Goal: Information Seeking & Learning: Find specific fact

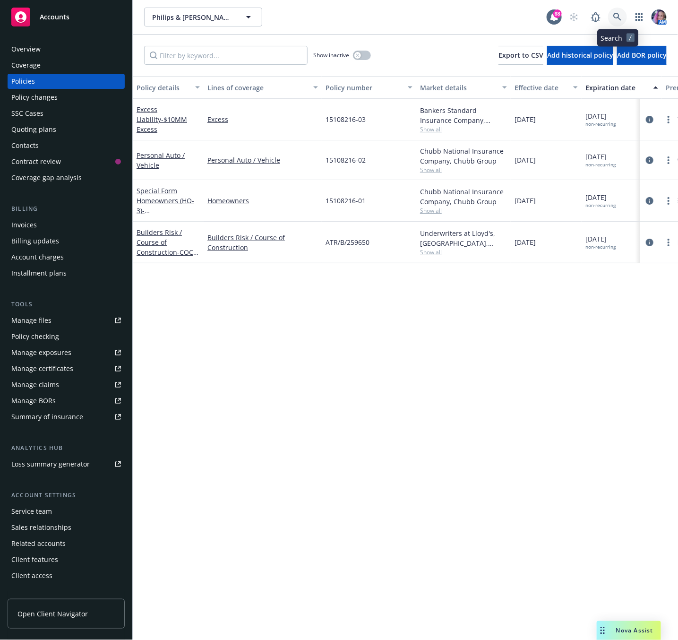
click at [612, 15] on link at bounding box center [617, 17] width 19 height 19
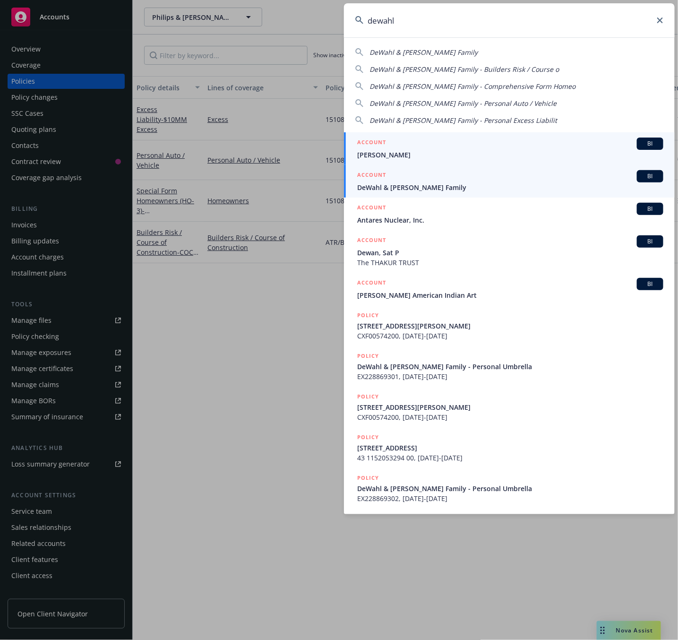
type input "dewahl"
click at [397, 195] on link "ACCOUNT BI DeWahl & Romero Family" at bounding box center [509, 181] width 331 height 33
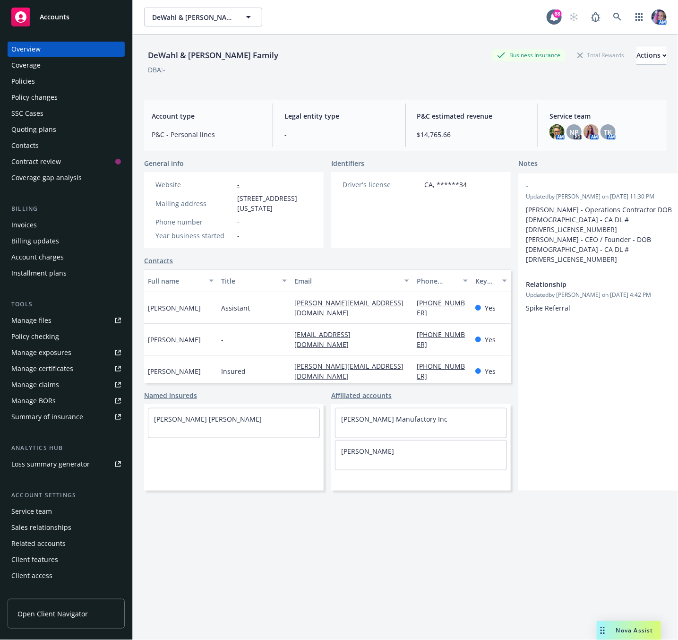
click at [34, 75] on div "Policies" at bounding box center [66, 81] width 110 height 15
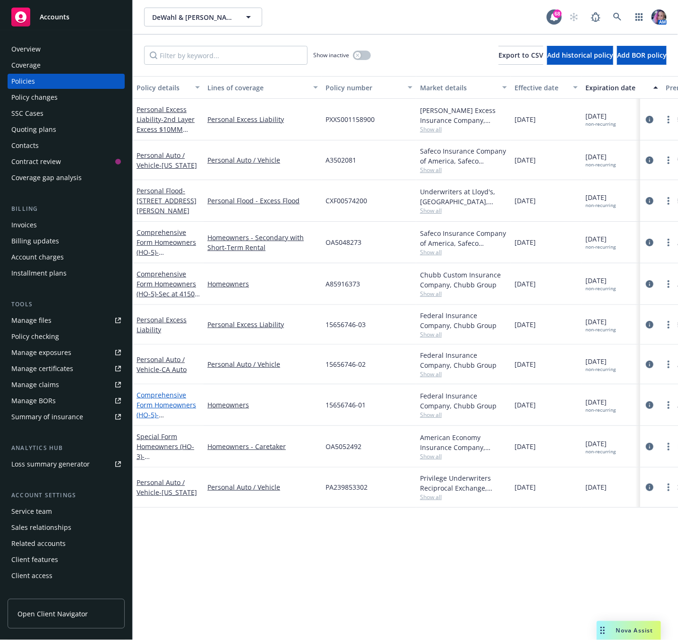
click at [180, 415] on span "- 649 & 637 Palms Blvd, Venice CA 90291" at bounding box center [167, 419] width 60 height 19
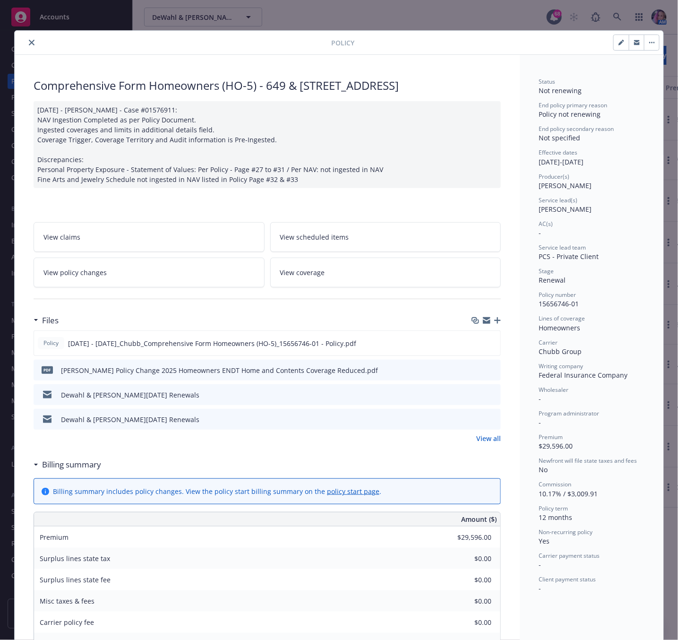
click at [29, 45] on icon "close" at bounding box center [32, 43] width 6 height 6
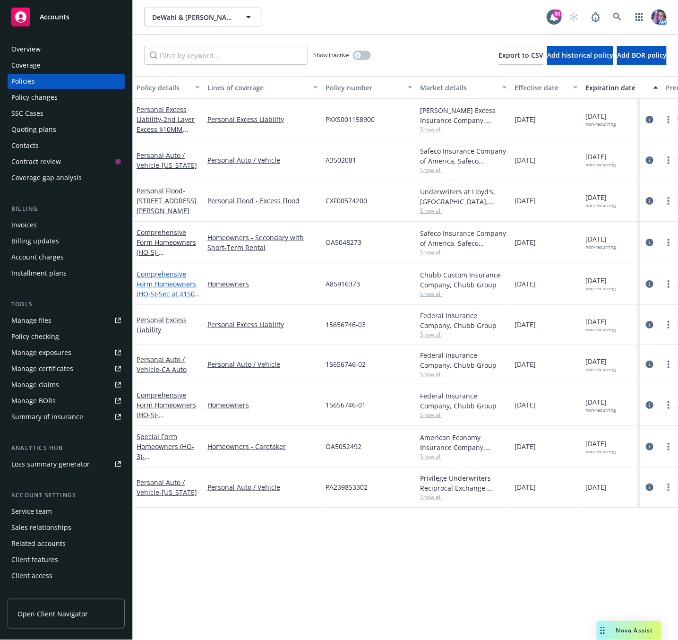
click at [158, 292] on span "- Sec at 4150, Caretaker at 4084 and Retnal at 4100 Midnight Mine Rd, Aspen, CO" at bounding box center [168, 308] width 63 height 39
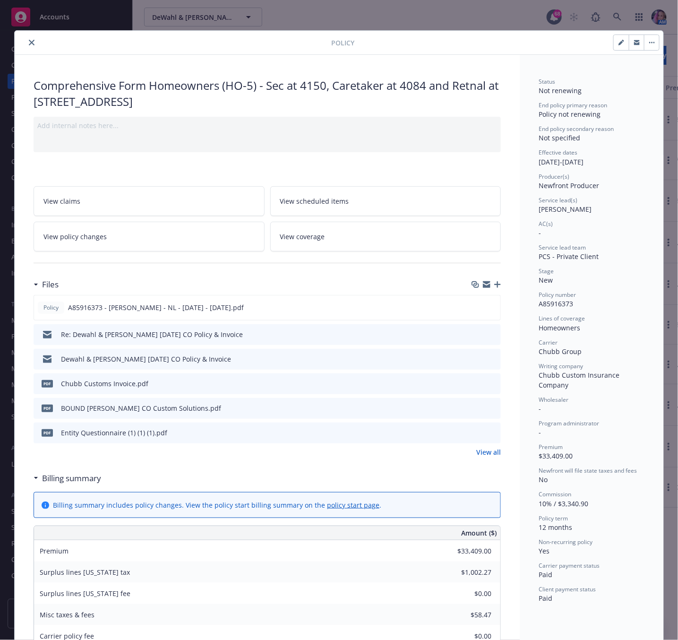
click at [29, 44] on icon "close" at bounding box center [32, 43] width 6 height 6
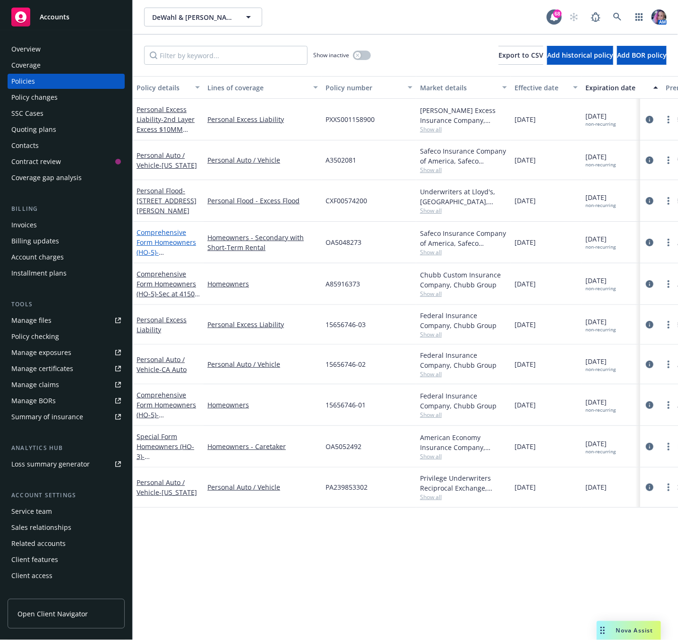
click at [173, 241] on link "Comprehensive Form Homeowners (HO-5) - [STREET_ADDRESS]" at bounding box center [167, 247] width 60 height 39
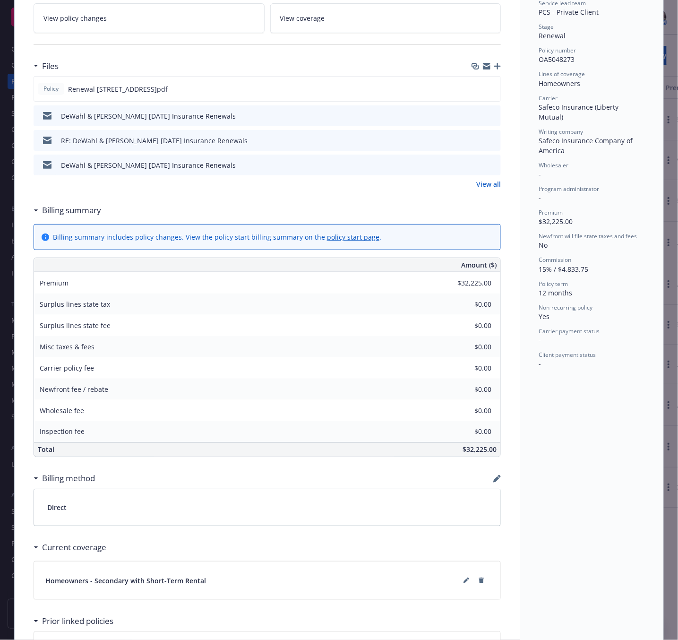
scroll to position [232, 0]
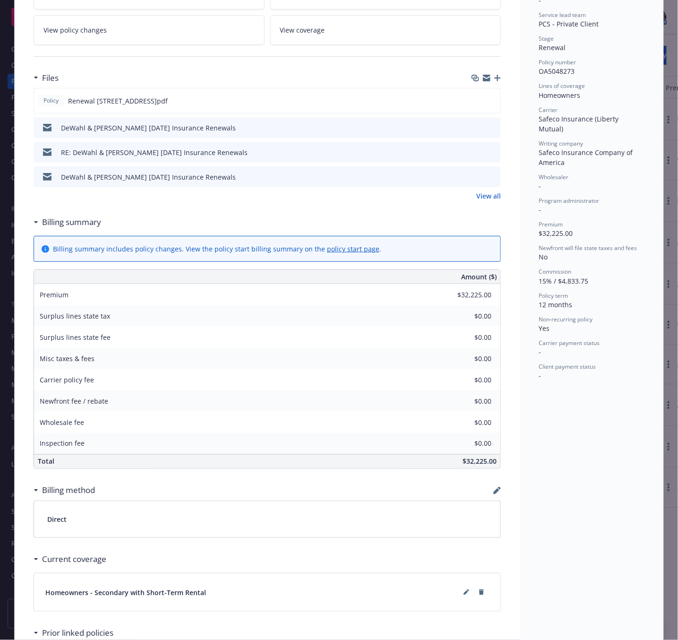
click at [486, 196] on link "View all" at bounding box center [488, 196] width 25 height 10
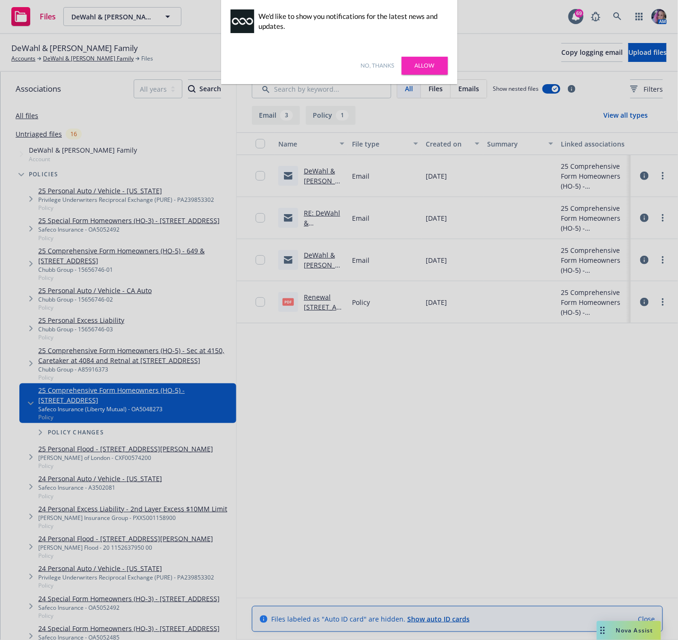
click at [424, 68] on link "Allow" at bounding box center [425, 66] width 46 height 18
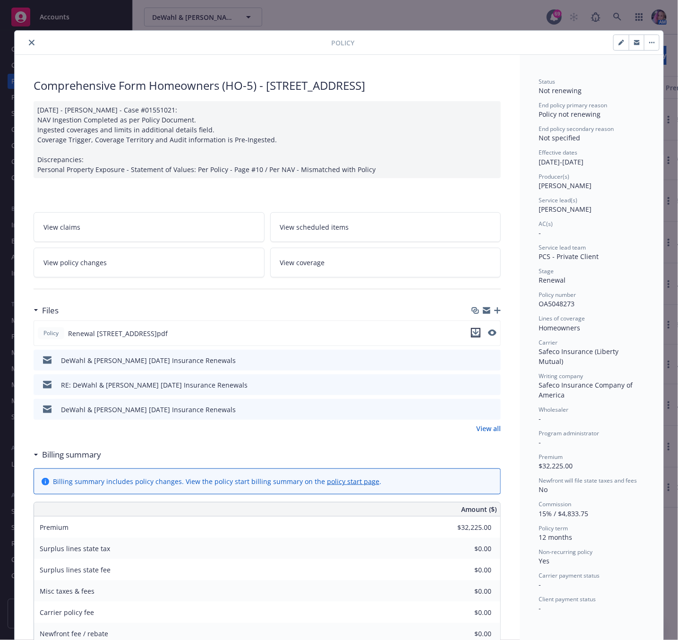
click at [472, 332] on icon "download file" at bounding box center [476, 333] width 8 height 8
click at [26, 44] on button "close" at bounding box center [31, 42] width 11 height 11
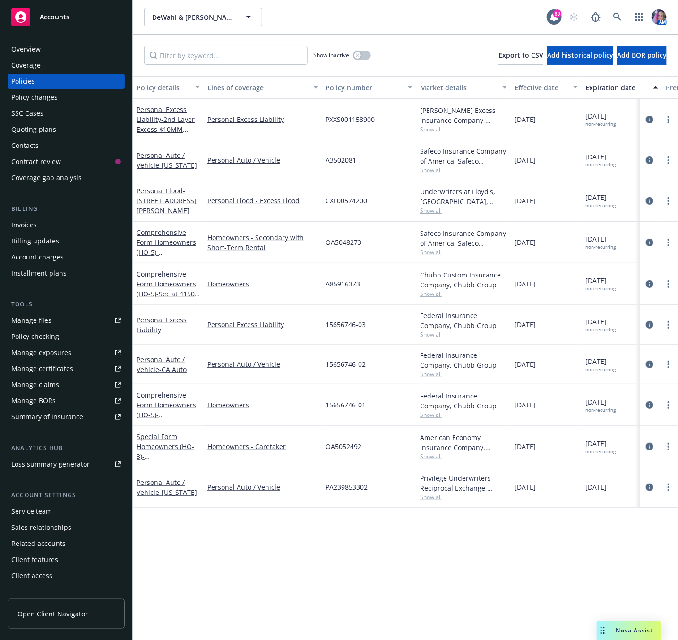
click at [335, 243] on span "OA5048273" at bounding box center [343, 242] width 36 height 10
click at [334, 243] on span "OA5048273" at bounding box center [343, 242] width 36 height 10
copy span "OA5048273"
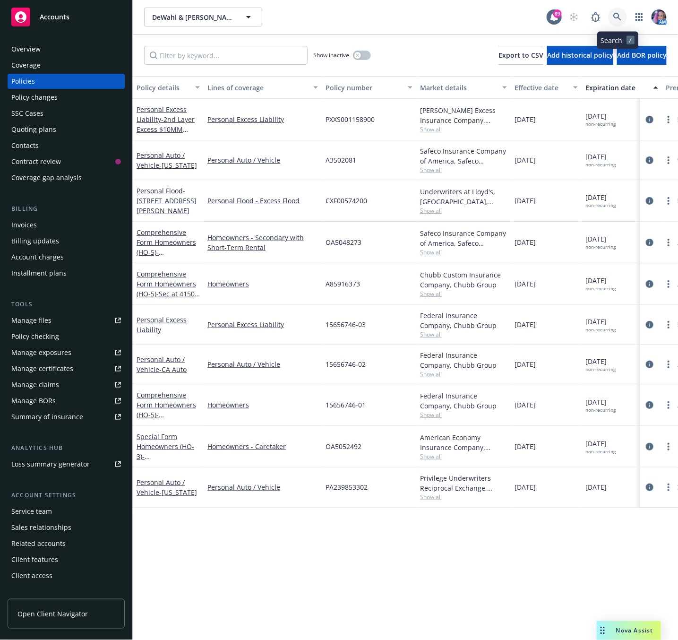
click at [612, 13] on link at bounding box center [617, 17] width 19 height 19
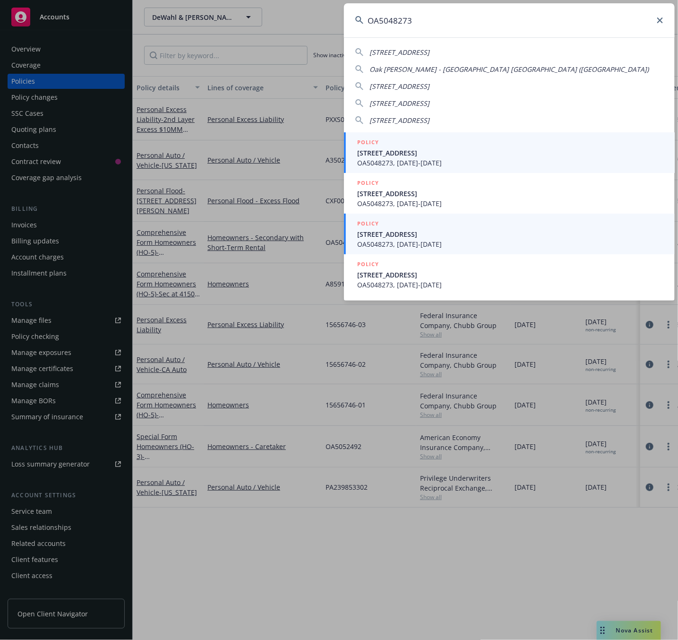
type input "OA5048273"
click at [435, 242] on span "OA5048273, [DATE]-[DATE]" at bounding box center [510, 244] width 306 height 10
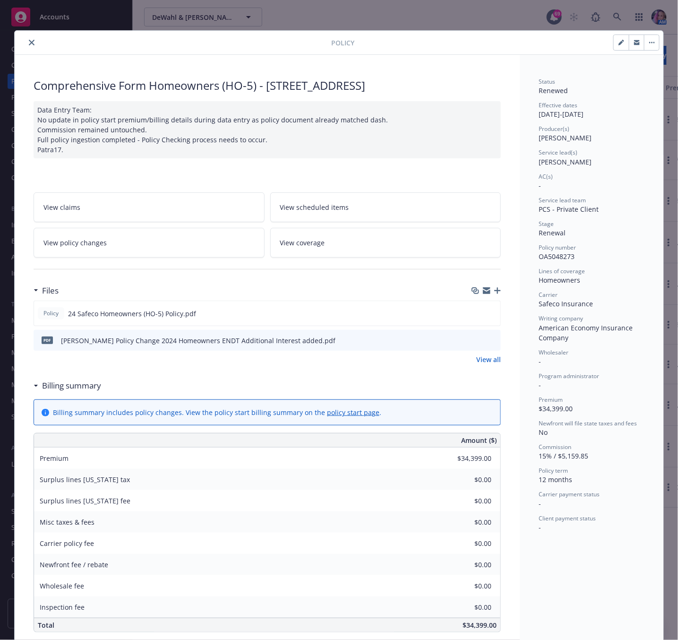
click at [482, 339] on div at bounding box center [485, 340] width 24 height 10
click at [487, 339] on icon "preview file" at bounding box center [491, 339] width 9 height 7
click at [29, 40] on icon "close" at bounding box center [32, 43] width 6 height 6
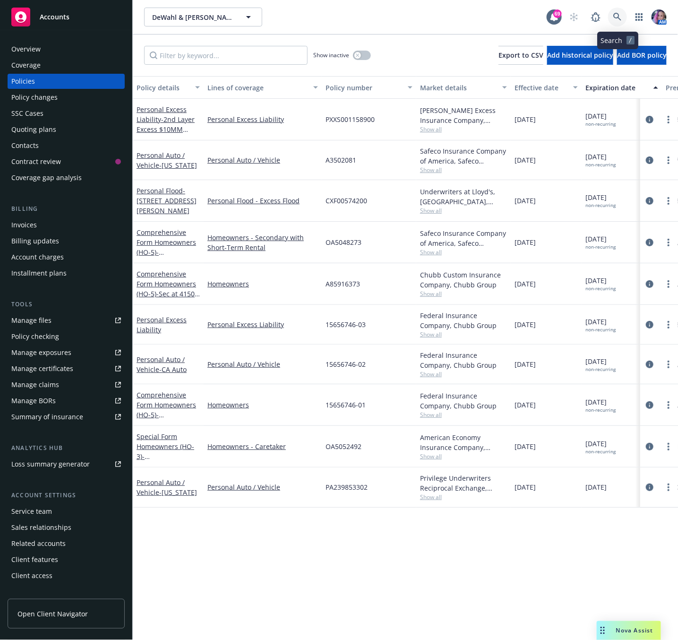
click at [617, 15] on icon at bounding box center [617, 17] width 9 height 9
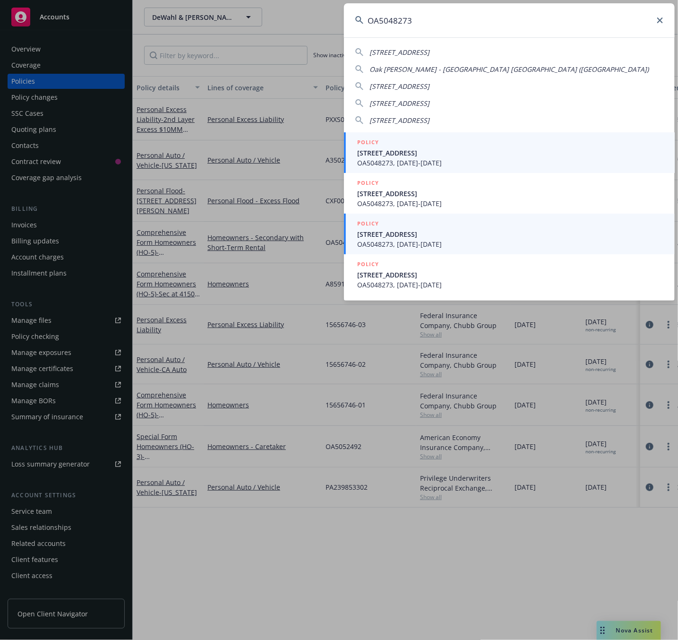
type input "OA5048273"
click at [443, 234] on span "[STREET_ADDRESS]" at bounding box center [510, 234] width 306 height 10
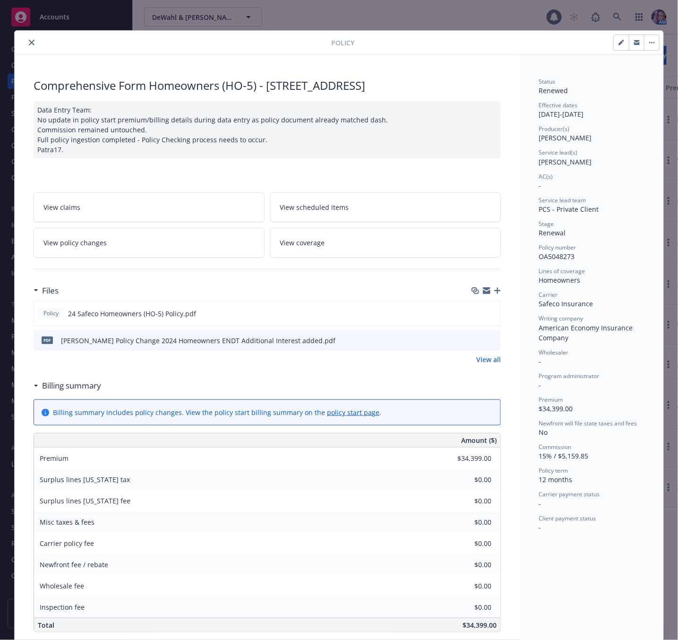
scroll to position [28, 0]
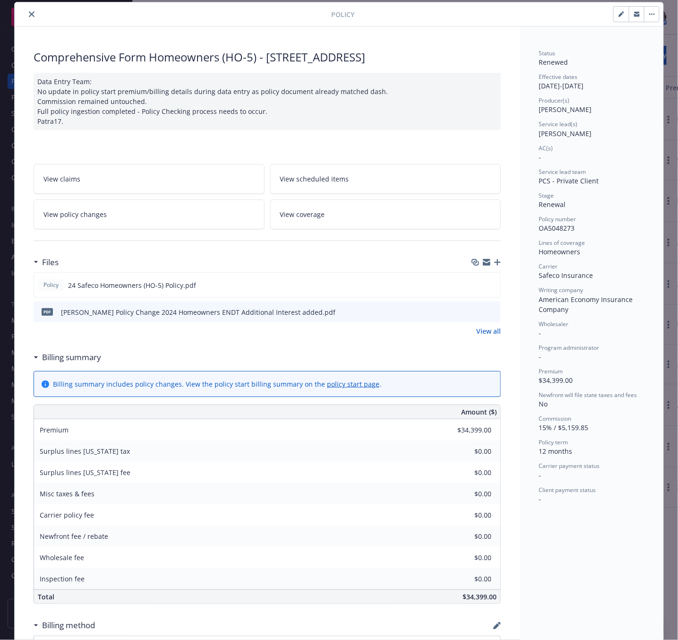
click at [29, 15] on icon "close" at bounding box center [32, 14] width 6 height 6
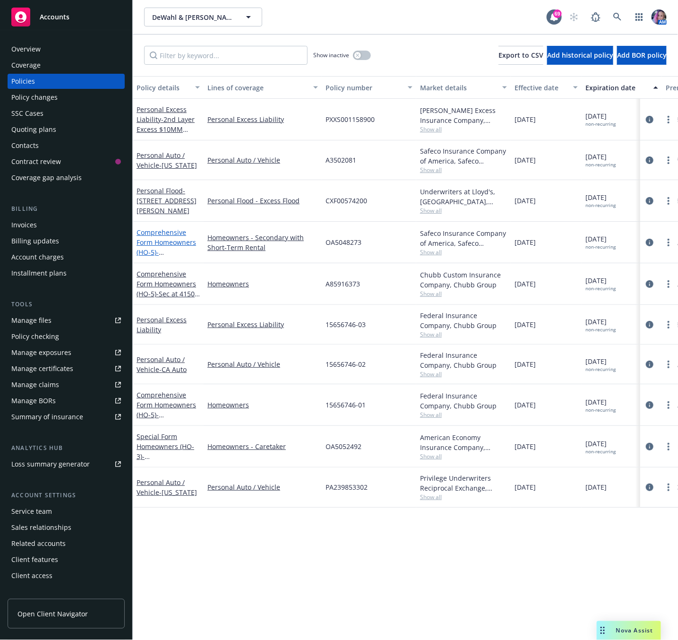
click at [163, 239] on link "Comprehensive Form Homeowners (HO-5) - [STREET_ADDRESS]" at bounding box center [167, 247] width 60 height 39
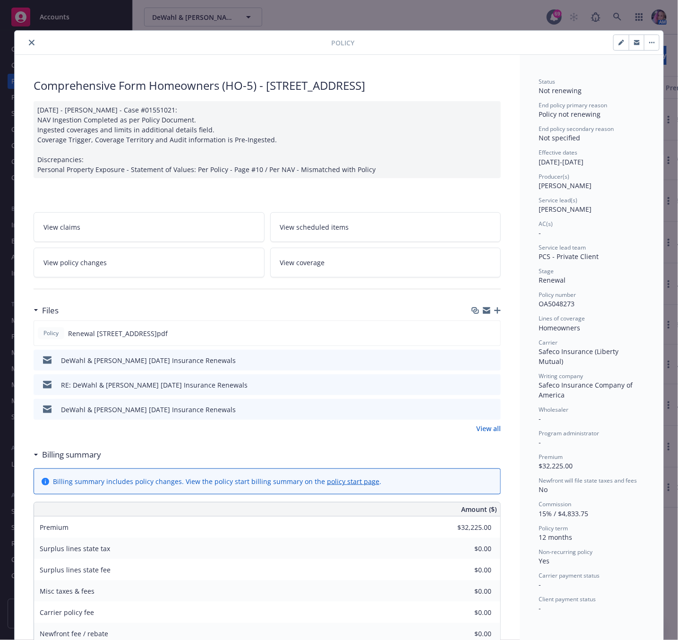
scroll to position [28, 0]
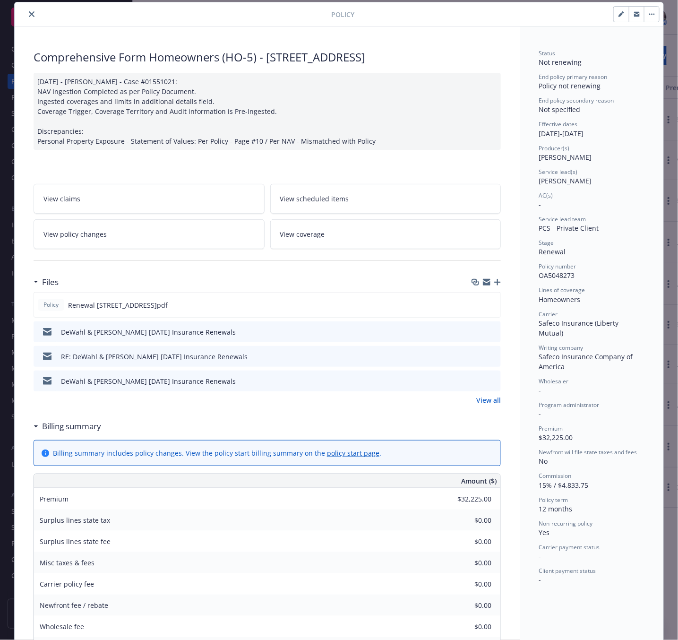
click at [27, 20] on button "close" at bounding box center [31, 14] width 11 height 11
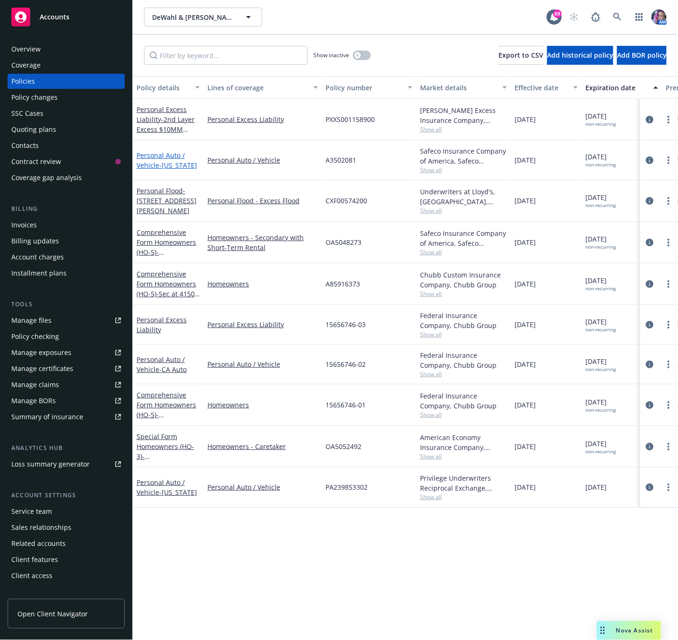
click at [169, 164] on span "- [US_STATE]" at bounding box center [178, 165] width 38 height 9
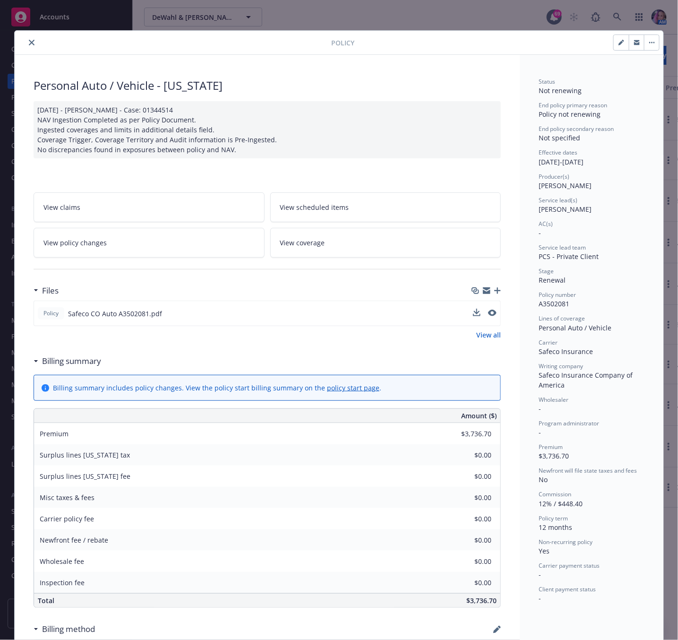
click at [488, 309] on button at bounding box center [492, 313] width 9 height 10
click at [487, 313] on icon "preview file" at bounding box center [491, 312] width 9 height 7
click at [29, 40] on icon "close" at bounding box center [32, 43] width 6 height 6
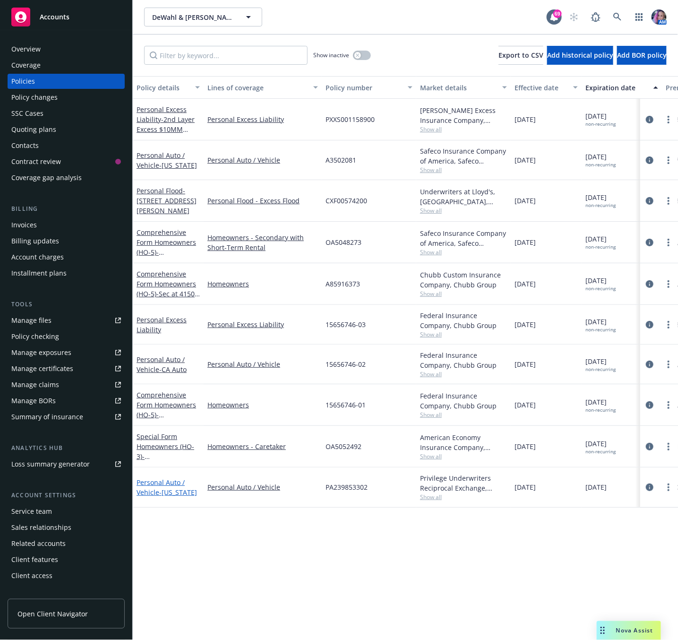
click at [152, 489] on link "Personal Auto / Vehicle - [US_STATE]" at bounding box center [167, 487] width 60 height 19
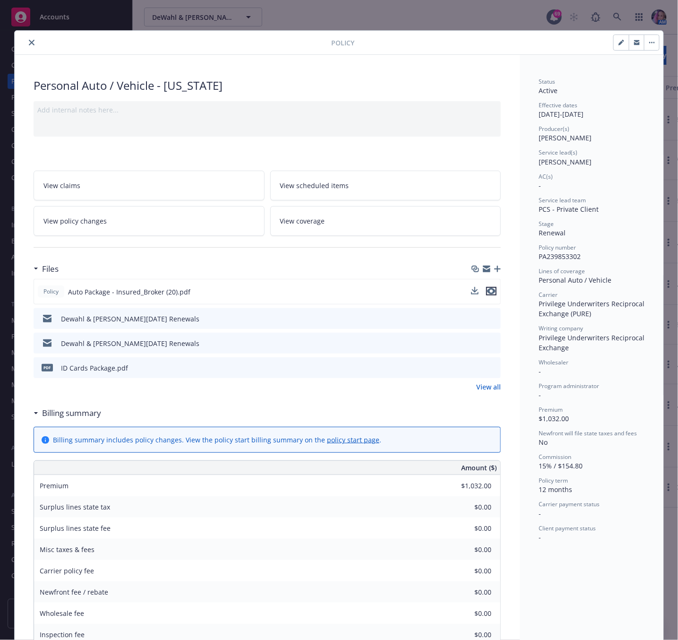
click at [487, 291] on icon "preview file" at bounding box center [491, 291] width 9 height 7
click at [558, 258] on span "PA239853302" at bounding box center [560, 256] width 42 height 9
copy span "PA239853302"
click at [29, 40] on icon "close" at bounding box center [32, 43] width 6 height 6
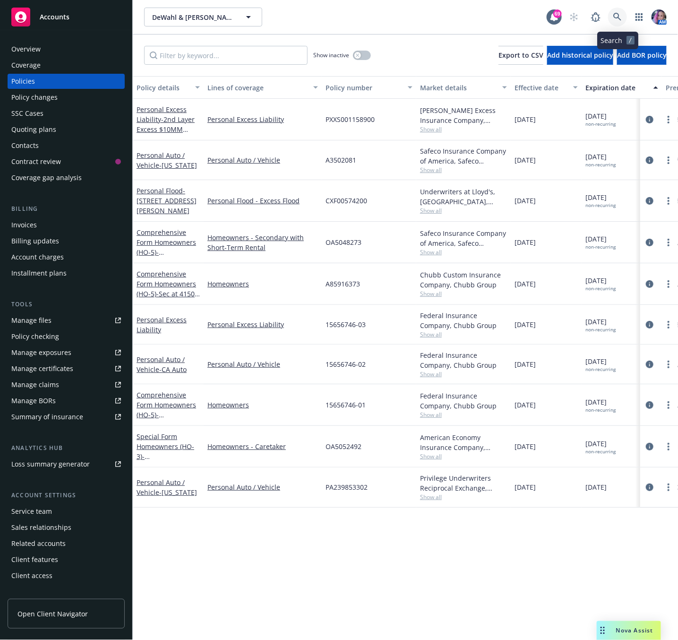
click at [621, 14] on icon at bounding box center [617, 17] width 9 height 9
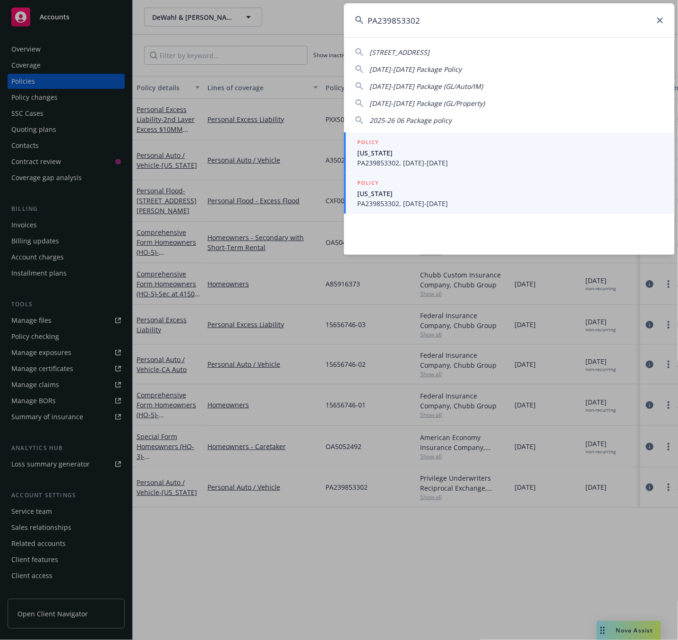
type input "PA239853302"
click at [436, 192] on span "[US_STATE]" at bounding box center [510, 193] width 306 height 10
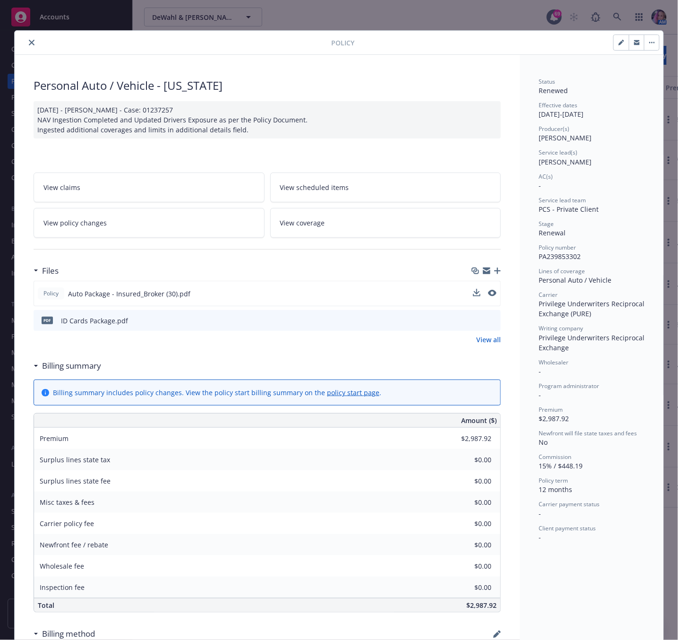
click at [488, 290] on button at bounding box center [492, 294] width 9 height 10
click at [487, 294] on icon "preview file" at bounding box center [491, 293] width 9 height 7
